Goal: Transaction & Acquisition: Download file/media

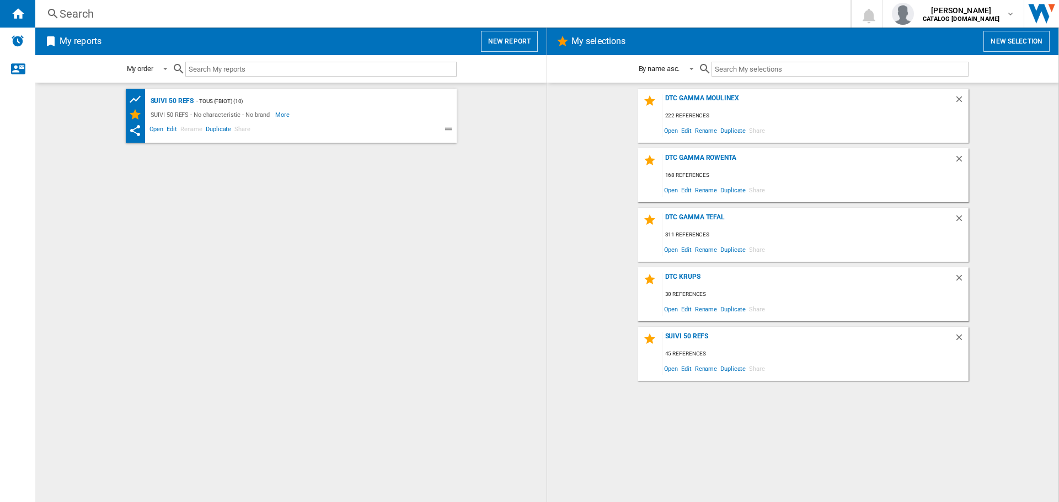
click at [694, 149] on div "DTC Gamma Rowenta 168 references Open Edit Rename Duplicate Share" at bounding box center [802, 175] width 331 height 54
click at [693, 161] on div "DTC Gamma Rowenta" at bounding box center [808, 161] width 292 height 15
click at [689, 158] on div "DTC Gamma Rowenta" at bounding box center [808, 161] width 292 height 15
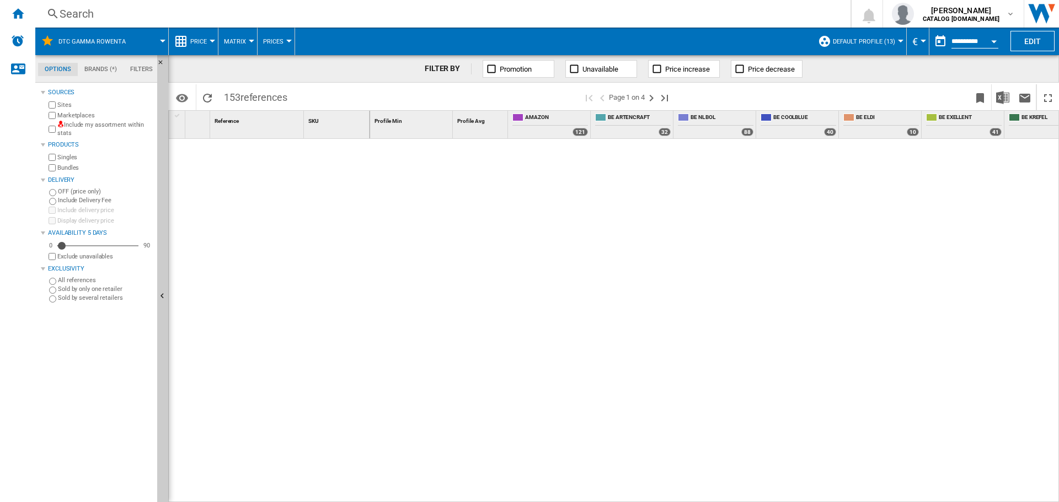
click at [863, 39] on span "Default profile (13)" at bounding box center [864, 41] width 62 height 7
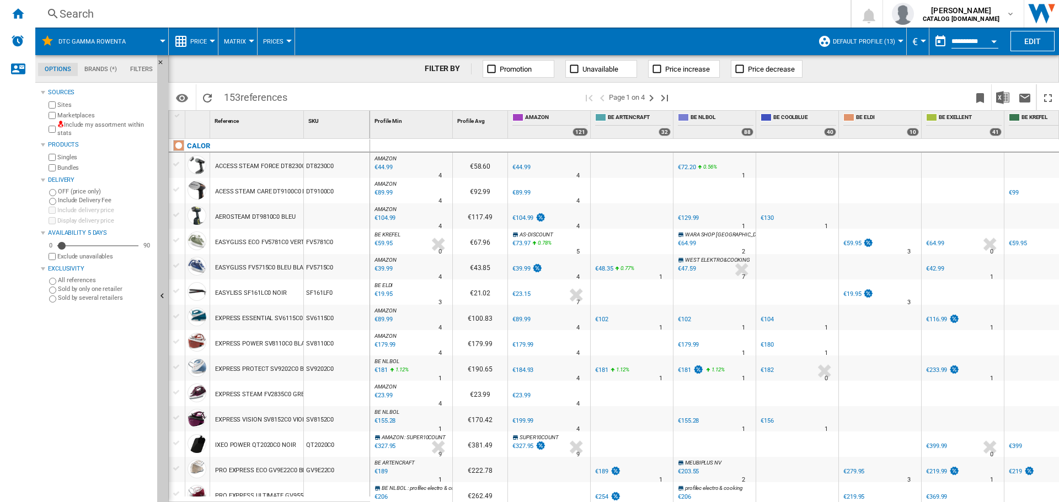
click at [865, 39] on md-backdrop at bounding box center [529, 251] width 1059 height 502
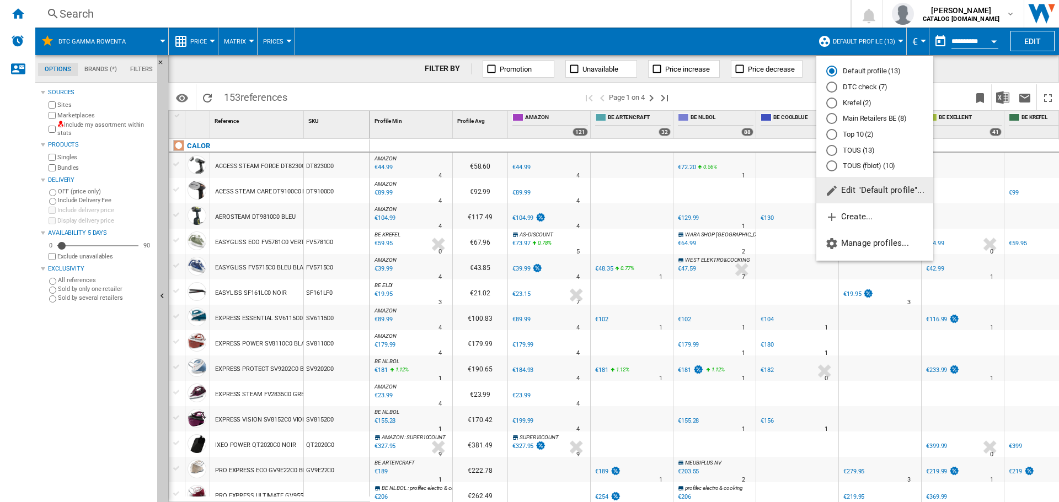
click at [835, 82] on div "DTC check (7)" at bounding box center [831, 87] width 11 height 11
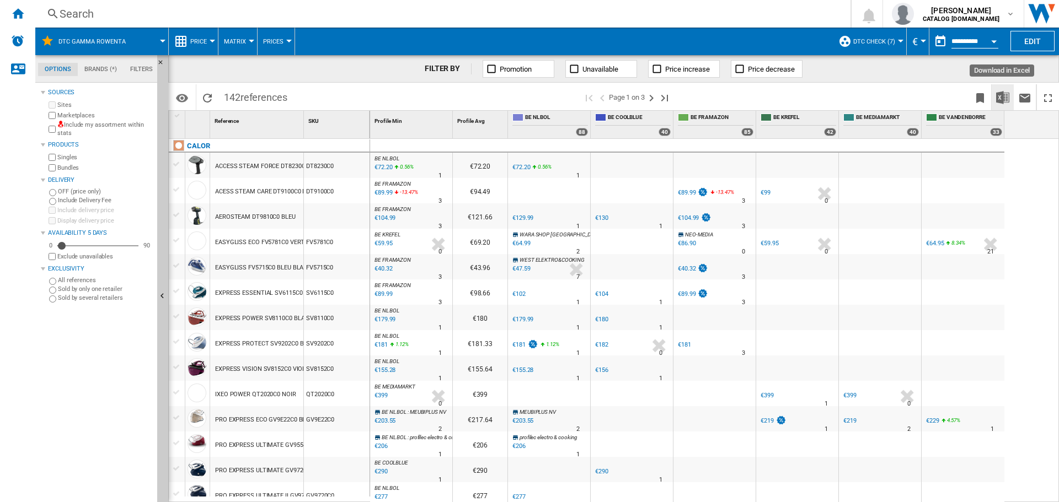
click at [996, 96] on img "Download in Excel" at bounding box center [1002, 97] width 13 height 13
click at [999, 95] on img "Download in Excel" at bounding box center [1002, 97] width 13 height 13
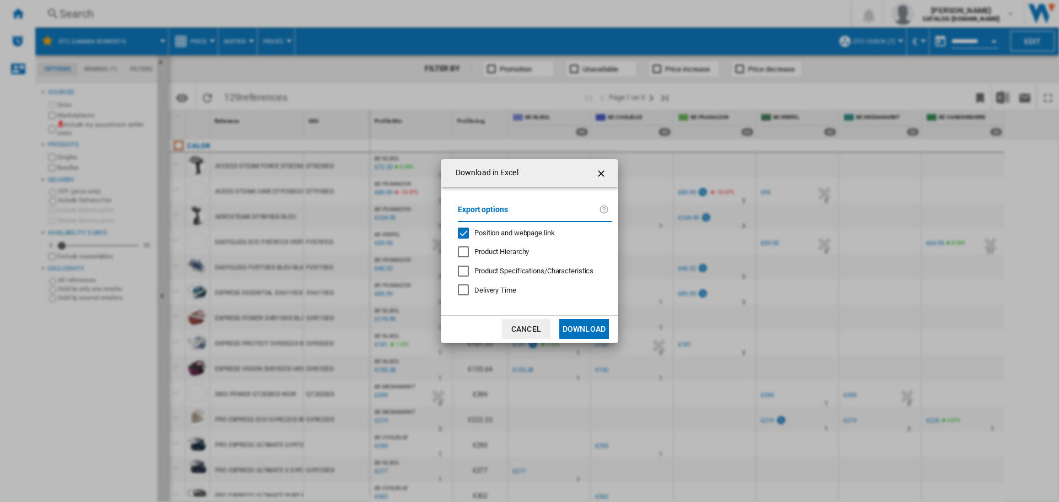
click at [465, 231] on div "Position and webpage link" at bounding box center [463, 233] width 11 height 11
click at [577, 331] on button "Download" at bounding box center [584, 329] width 50 height 20
